Goal: Use online tool/utility: Use online tool/utility

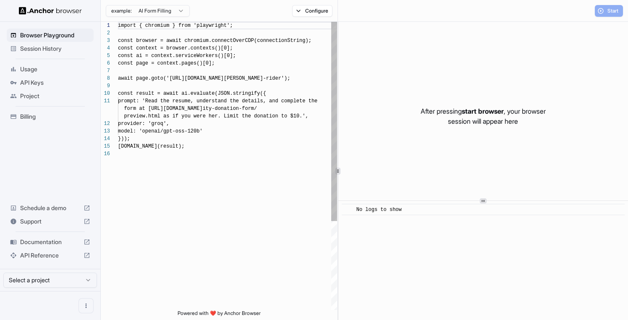
scroll to position [76, 0]
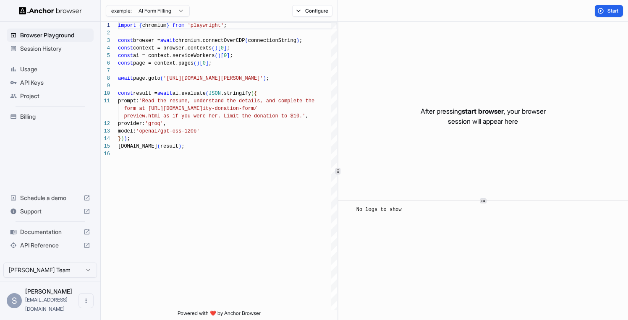
click at [175, 12] on html "Browser Playground Session History Usage API Keys Project Billing Schedule a de…" at bounding box center [314, 160] width 628 height 320
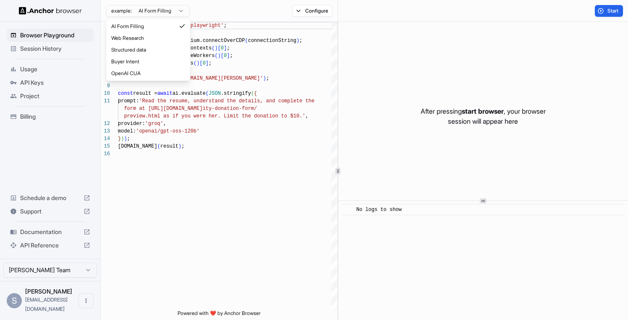
click at [175, 12] on html "Browser Playground Session History Usage API Keys Project Billing Schedule a de…" at bounding box center [314, 160] width 628 height 320
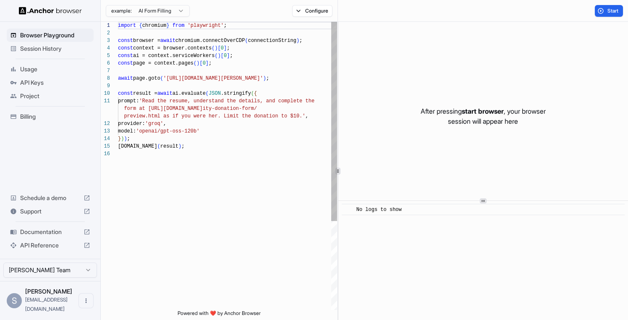
click at [160, 61] on div "import { chromium } from 'playwright' ; const browser = await chromium.connectO…" at bounding box center [227, 230] width 219 height 417
click at [140, 51] on div "import { chromium } from 'playwright' ; const browser = await chromium.connectO…" at bounding box center [227, 230] width 219 height 417
click at [148, 37] on div "import { chromium } from 'playwright' ; const browser = await chromium.connectO…" at bounding box center [227, 230] width 219 height 417
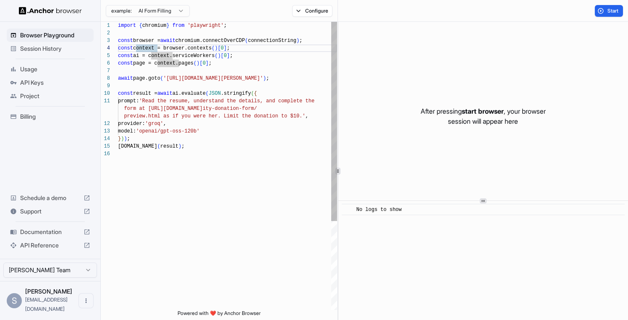
scroll to position [8, 0]
click at [159, 27] on div "import { chromium } from 'playwright' ; const browser = await chromium.connectO…" at bounding box center [227, 230] width 219 height 417
click at [210, 27] on div "import { chromium } from 'playwright' ; const browser = await chromium.connectO…" at bounding box center [227, 230] width 219 height 417
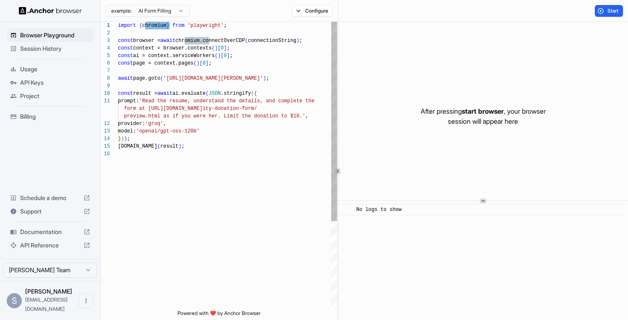
click at [210, 27] on div "import { chromium } from 'playwright' ; const browser = await chromium.connectO…" at bounding box center [227, 230] width 219 height 417
click at [158, 56] on div "import { chromium } from 'playwright' ; const browser = await chromium.connectO…" at bounding box center [227, 230] width 219 height 417
click at [199, 56] on div "import { chromium } from 'playwright' ; const browser = await chromium.connectO…" at bounding box center [227, 230] width 219 height 417
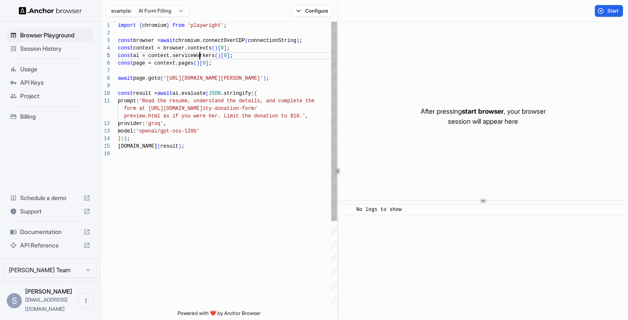
click at [199, 56] on div "import { chromium } from 'playwright' ; const browser = await chromium.connectO…" at bounding box center [227, 230] width 219 height 417
click at [140, 65] on div "import { chromium } from 'playwright' ; const browser = await chromium.connectO…" at bounding box center [227, 230] width 219 height 417
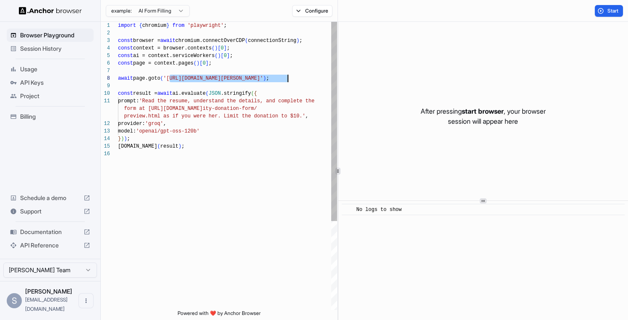
drag, startPoint x: 170, startPoint y: 78, endPoint x: 288, endPoint y: 78, distance: 118.0
click at [288, 78] on div "import { chromium } from 'playwright' ; const browser = await chromium.connectO…" at bounding box center [227, 230] width 219 height 417
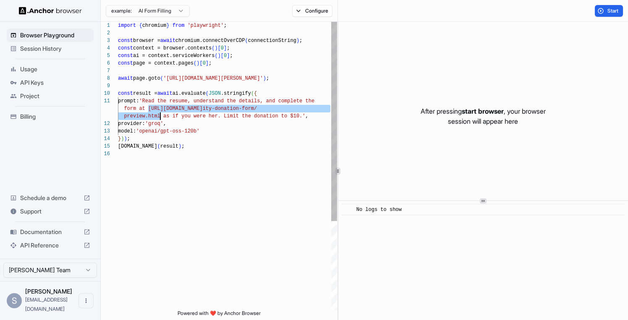
drag, startPoint x: 149, startPoint y: 109, endPoint x: 161, endPoint y: 114, distance: 13.3
click at [161, 114] on div "import { chromium } from 'playwright' ; const browser = await chromium.connectO…" at bounding box center [227, 230] width 219 height 417
click at [192, 119] on div "import { chromium } from 'playwright' ; const browser = await chromium.connectO…" at bounding box center [227, 230] width 219 height 417
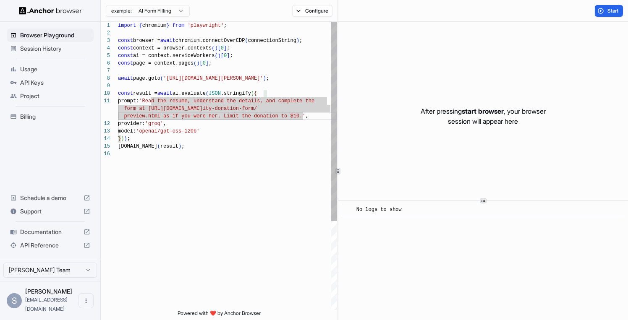
click at [161, 115] on div "import { chromium } from 'playwright' ; const browser = await chromium.connectO…" at bounding box center [227, 230] width 219 height 417
click at [162, 124] on div "import { chromium } from 'playwright' ; const browser = await chromium.connectO…" at bounding box center [227, 230] width 219 height 417
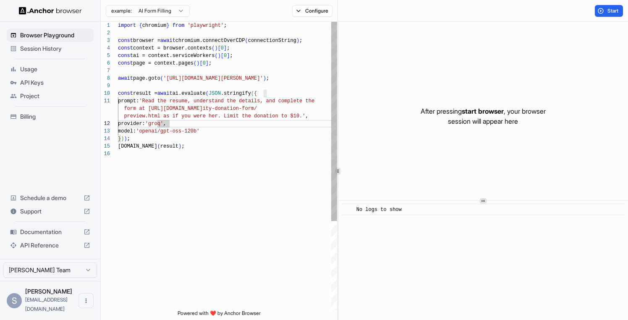
click at [162, 124] on div "import { chromium } from 'playwright' ; const browser = await chromium.connectO…" at bounding box center [227, 230] width 219 height 417
drag, startPoint x: 149, startPoint y: 132, endPoint x: 206, endPoint y: 129, distance: 56.7
click at [206, 129] on div "import { chromium } from 'playwright' ; const browser = await chromium.connectO…" at bounding box center [227, 230] width 219 height 417
click at [193, 141] on div "import { chromium } from 'playwright' ; const browser = await chromium.connectO…" at bounding box center [227, 230] width 219 height 417
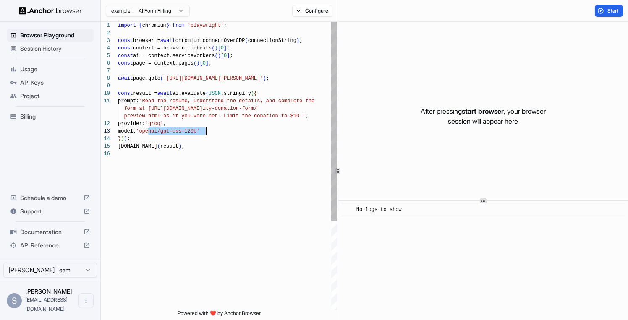
scroll to position [38, 0]
click at [165, 126] on div "import { chromium } from 'playwright' ; const browser = await chromium.connectO…" at bounding box center [227, 230] width 219 height 417
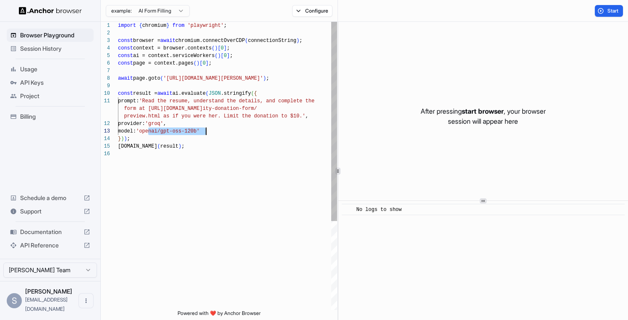
drag, startPoint x: 149, startPoint y: 132, endPoint x: 205, endPoint y: 132, distance: 55.8
click at [205, 132] on div "import { chromium } from 'playwright' ; const browser = await chromium.connectO…" at bounding box center [227, 230] width 219 height 417
click at [161, 126] on div "import { chromium } from 'playwright' ; const browser = await chromium.connectO…" at bounding box center [227, 230] width 219 height 417
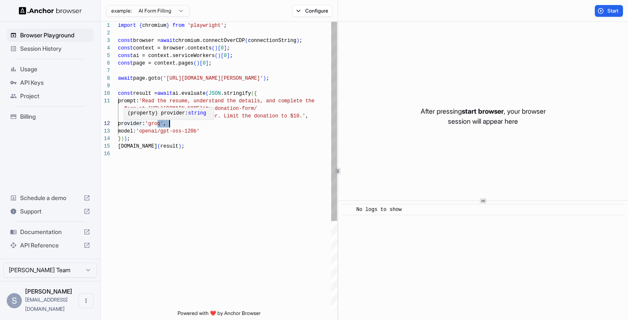
click at [126, 124] on div "import { chromium } from 'playwright' ; const browser = await chromium.connectO…" at bounding box center [227, 230] width 219 height 417
click at [164, 125] on div "import { chromium } from 'playwright' ; const browser = await chromium.connectO…" at bounding box center [227, 230] width 219 height 417
drag, startPoint x: 150, startPoint y: 133, endPoint x: 173, endPoint y: 133, distance: 22.7
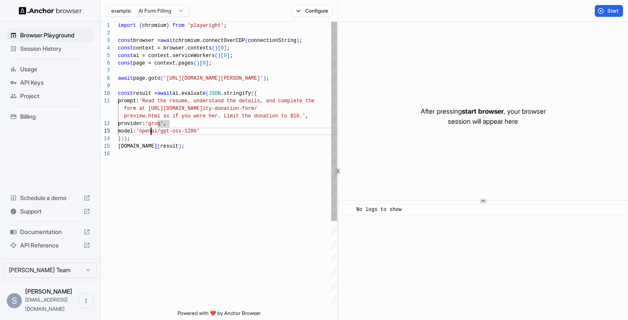
click at [171, 133] on div "import { chromium } from 'playwright' ; const browser = await chromium.connectO…" at bounding box center [227, 230] width 219 height 417
drag, startPoint x: 206, startPoint y: 130, endPoint x: 148, endPoint y: 131, distance: 57.9
click at [148, 131] on div "import { chromium } from 'playwright' ; const browser = await chromium.connectO…" at bounding box center [227, 230] width 219 height 417
click at [230, 32] on div "import { chromium } from 'playwright' ; const browser = await chromium.connectO…" at bounding box center [227, 230] width 219 height 417
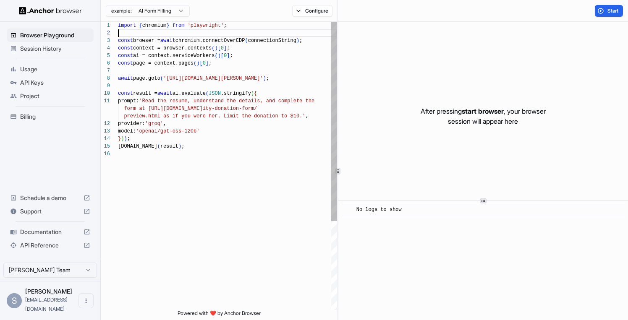
click at [191, 147] on div "import { chromium } from 'playwright' ; const browser = await chromium.connectO…" at bounding box center [227, 230] width 219 height 417
click at [307, 10] on button "Configure" at bounding box center [312, 11] width 41 height 12
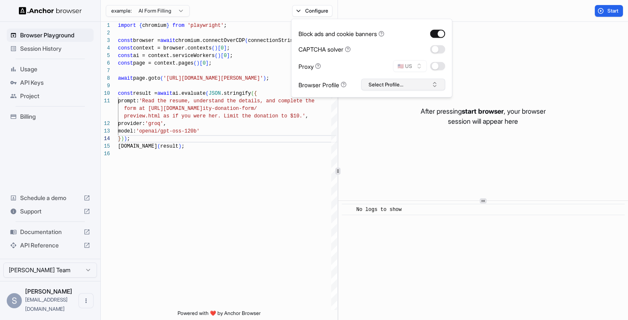
click at [394, 89] on button "Select Profile..." at bounding box center [403, 85] width 84 height 12
click at [261, 68] on div "import { chromium } from 'playwright' ; const browser = await chromium.connectO…" at bounding box center [227, 230] width 219 height 417
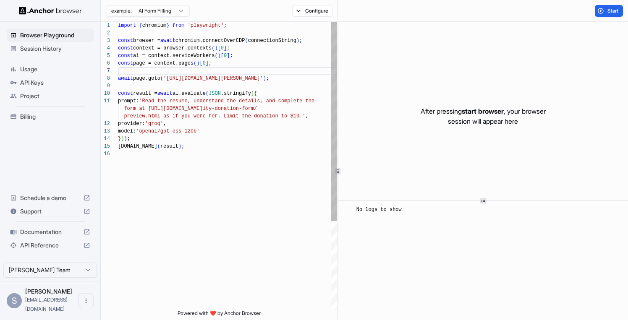
click at [163, 195] on div "import { chromium } from 'playwright' ; const browser = await chromium.connectO…" at bounding box center [227, 230] width 219 height 417
type textarea "**********"
click at [43, 50] on span "Session History" at bounding box center [55, 48] width 70 height 8
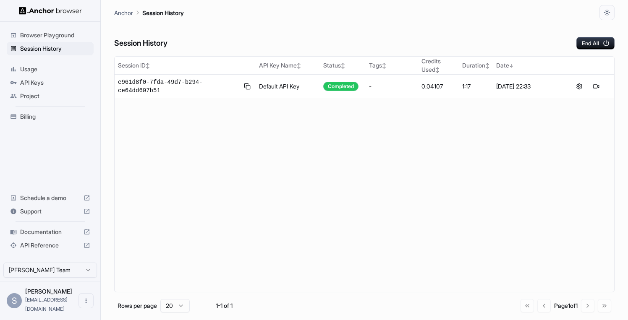
click at [47, 38] on span "Browser Playground" at bounding box center [55, 35] width 70 height 8
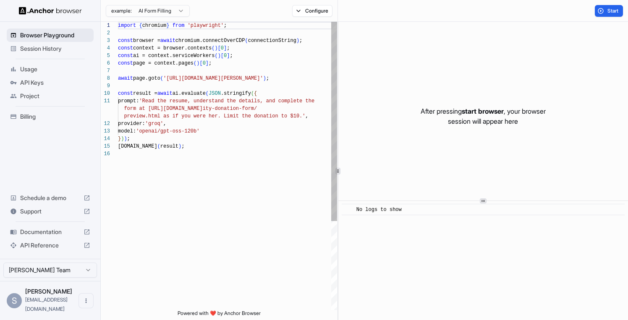
scroll to position [76, 0]
click at [186, 146] on div "import { chromium } from 'playwright' ; const browser = await chromium.connectO…" at bounding box center [227, 230] width 219 height 417
type textarea "**********"
